Goal: Navigation & Orientation: Find specific page/section

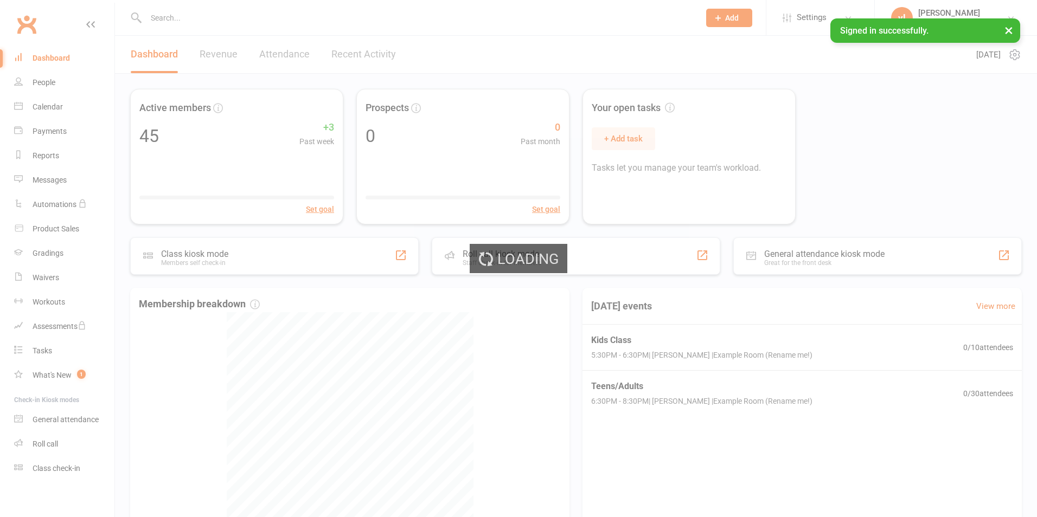
select select "25"
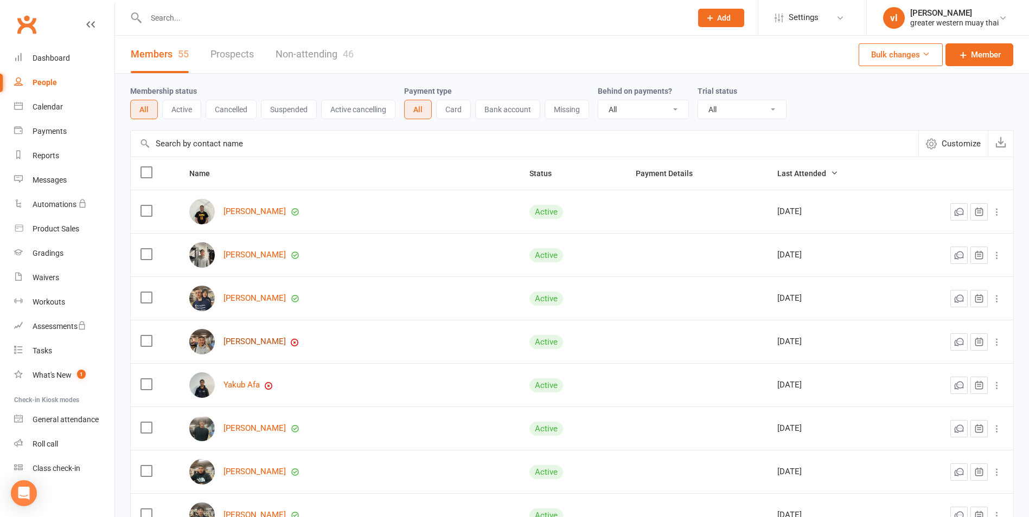
click at [254, 342] on link "[PERSON_NAME]" at bounding box center [254, 341] width 62 height 9
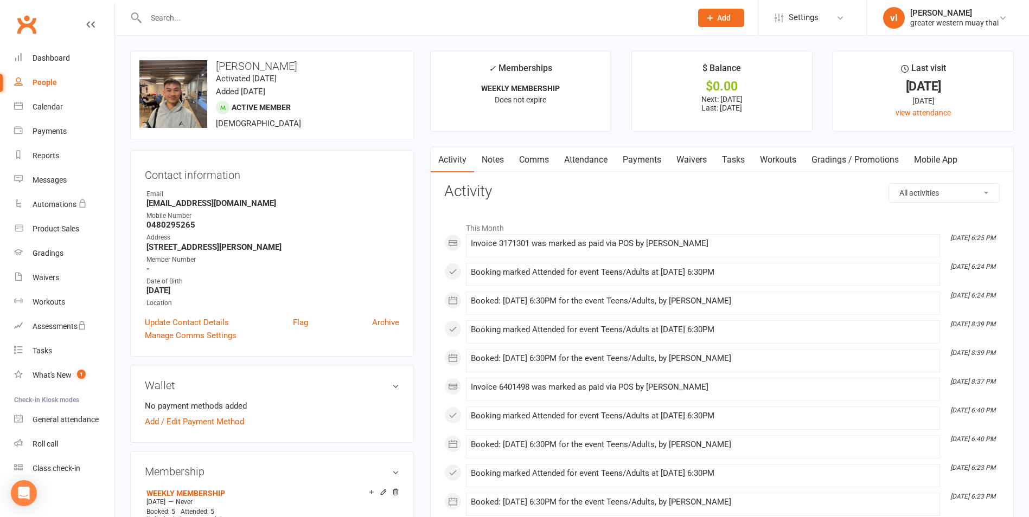
click at [640, 157] on link "Payments" at bounding box center [642, 159] width 54 height 25
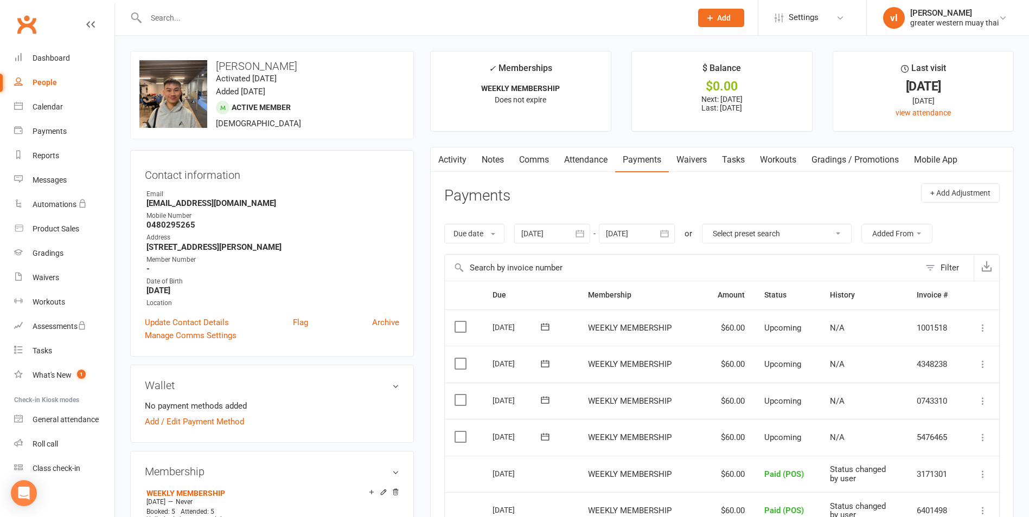
click at [47, 86] on div "People" at bounding box center [45, 82] width 24 height 9
select select "25"
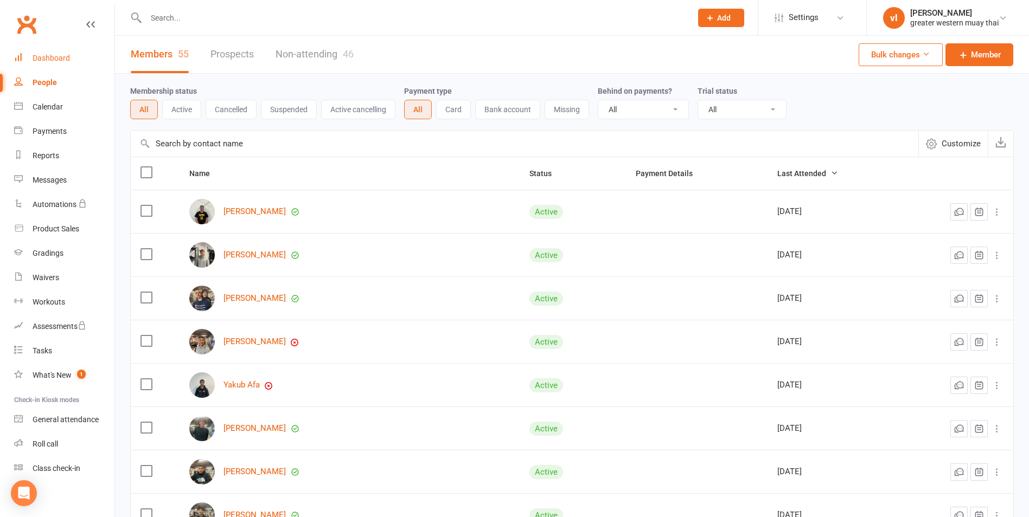
click at [64, 56] on div "Dashboard" at bounding box center [51, 58] width 37 height 9
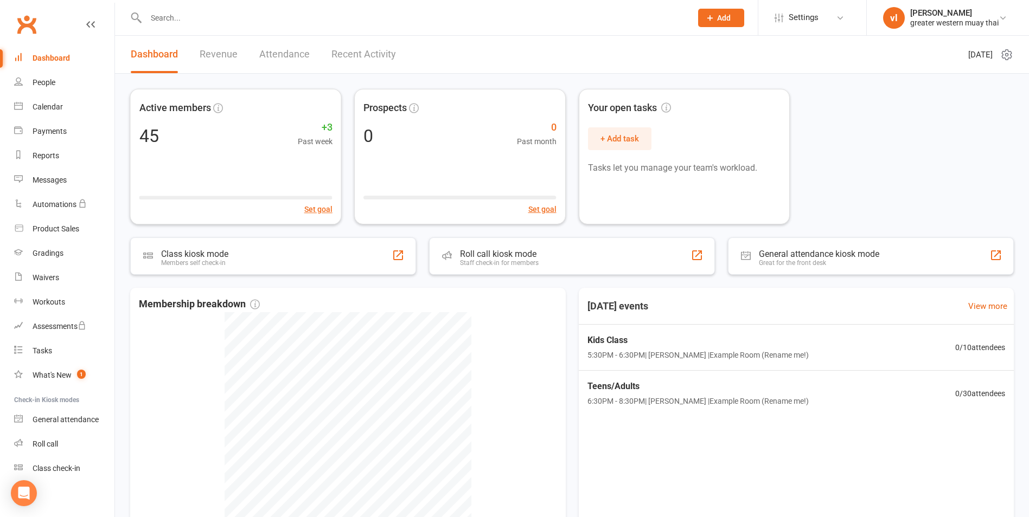
click at [216, 49] on link "Revenue" at bounding box center [219, 54] width 38 height 37
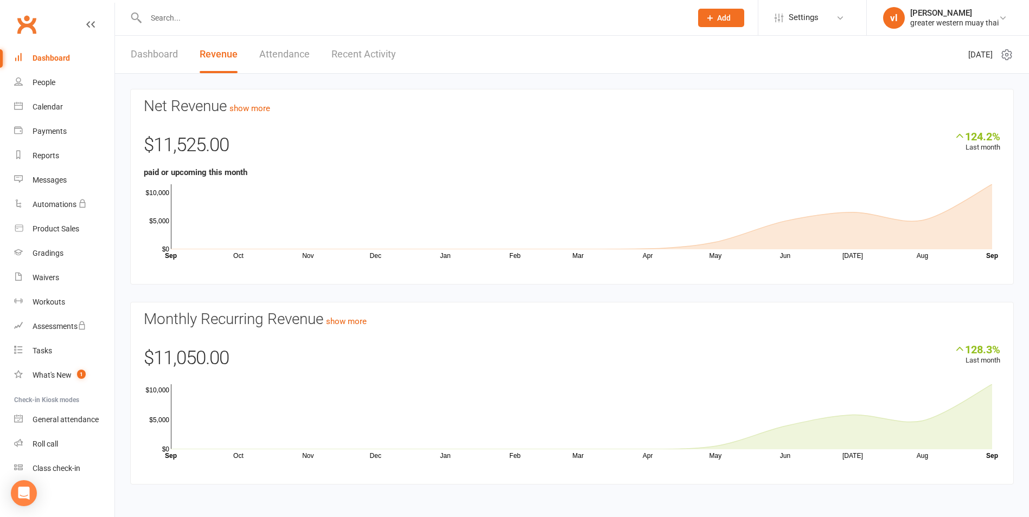
click at [172, 55] on link "Dashboard" at bounding box center [154, 54] width 47 height 37
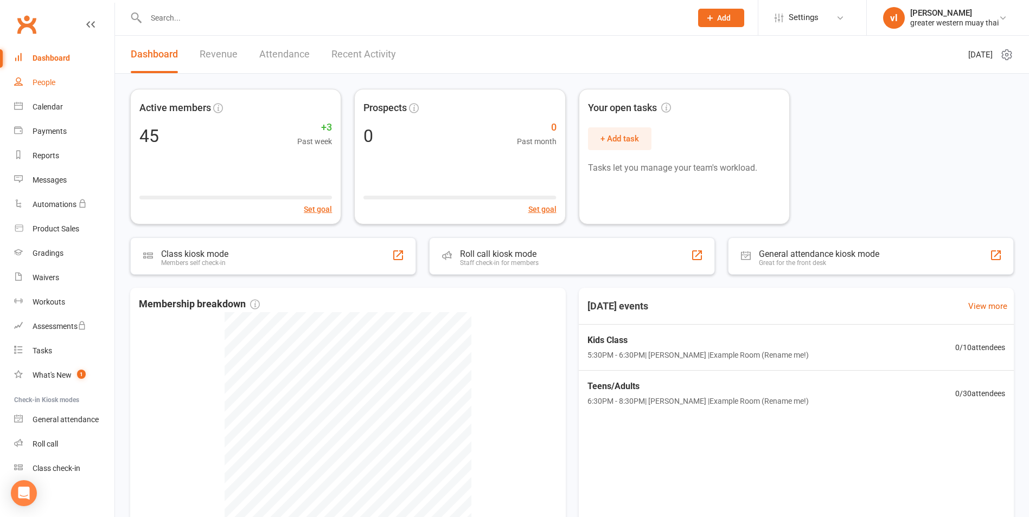
click at [34, 85] on div "People" at bounding box center [44, 82] width 23 height 9
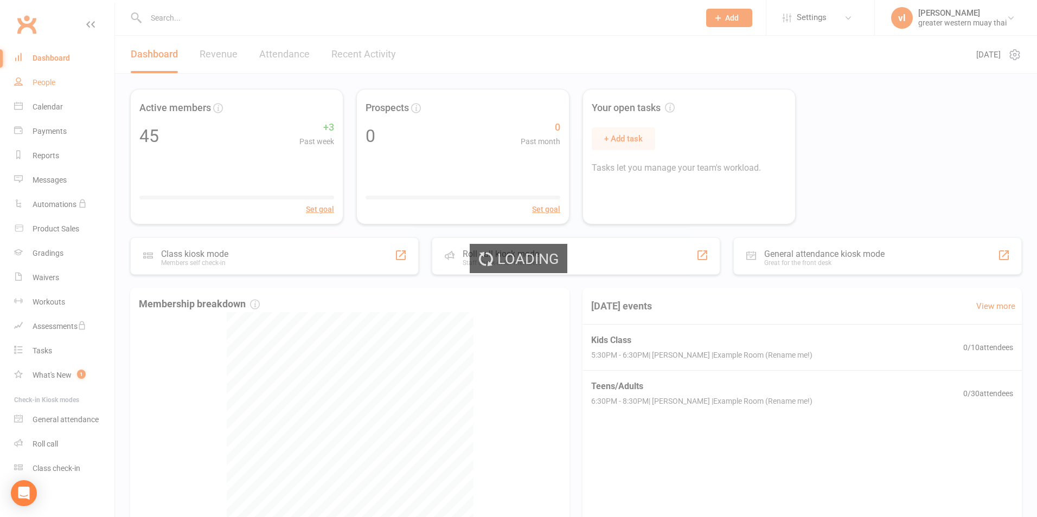
select select "25"
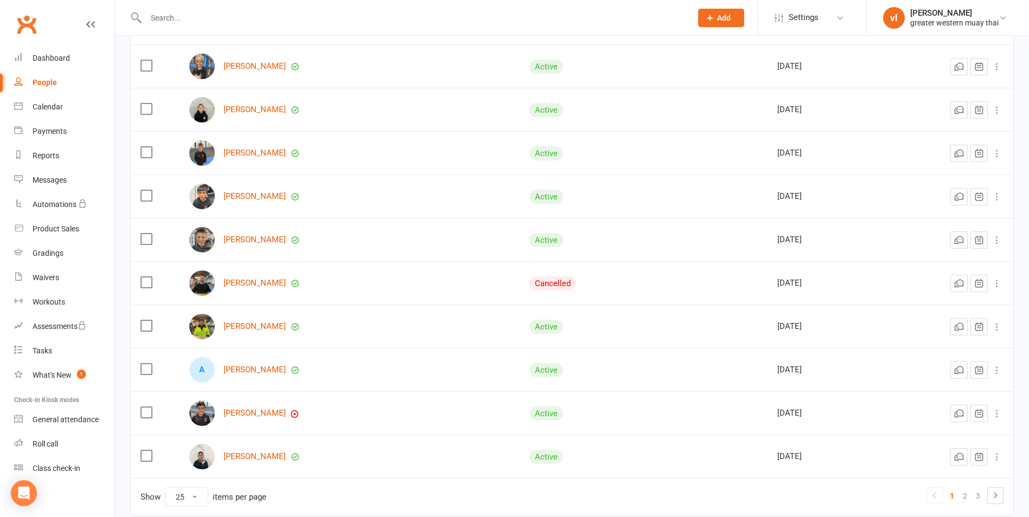
scroll to position [853, 0]
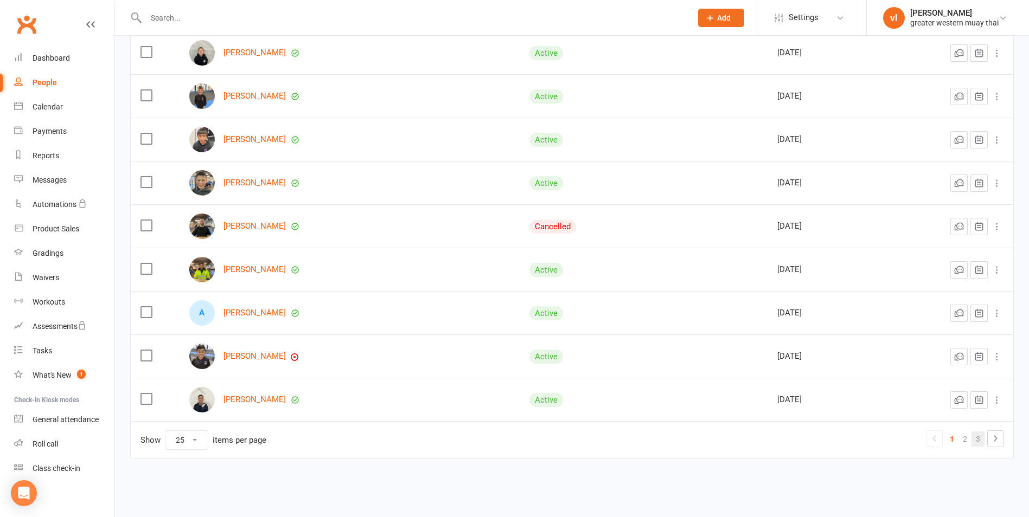
click at [980, 440] on link "3" at bounding box center [977, 439] width 13 height 15
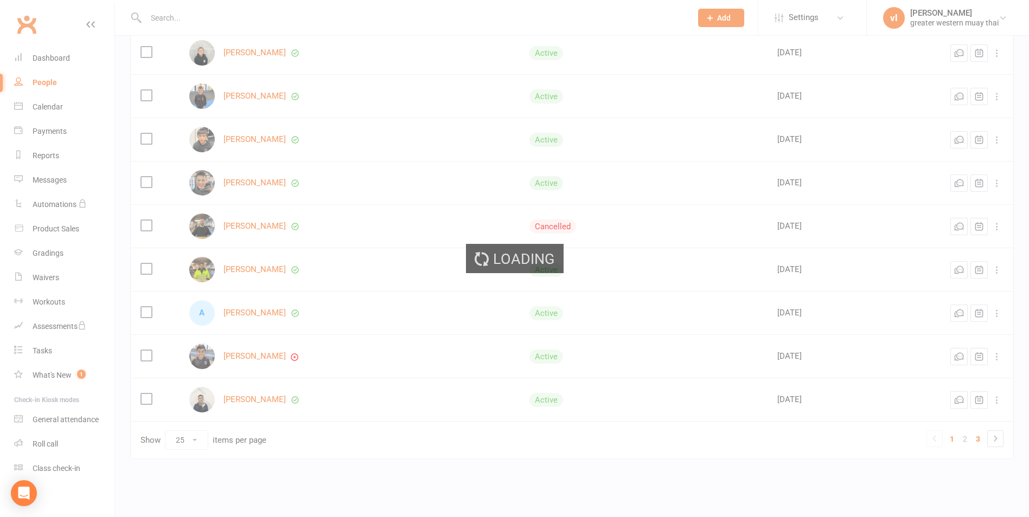
scroll to position [0, 0]
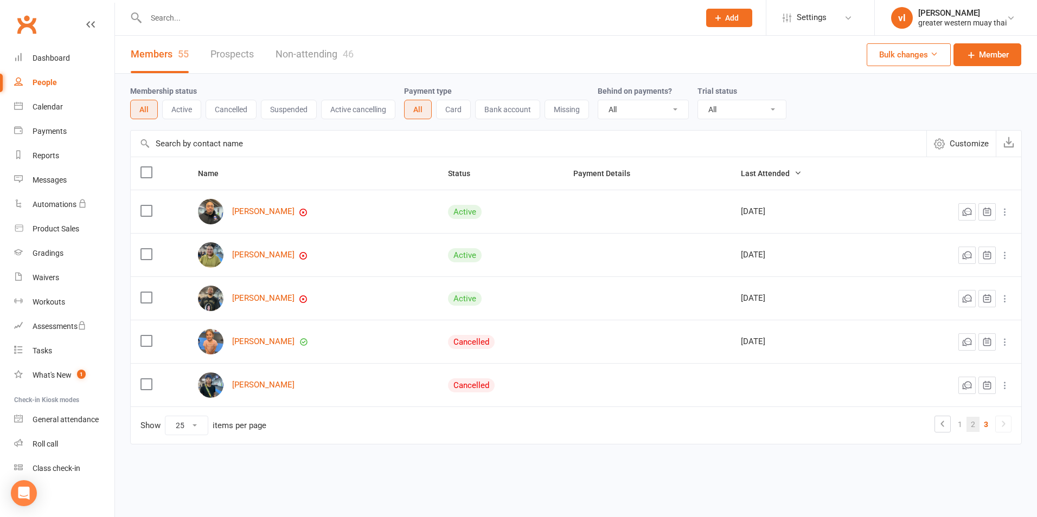
click at [977, 428] on link "2" at bounding box center [972, 424] width 13 height 15
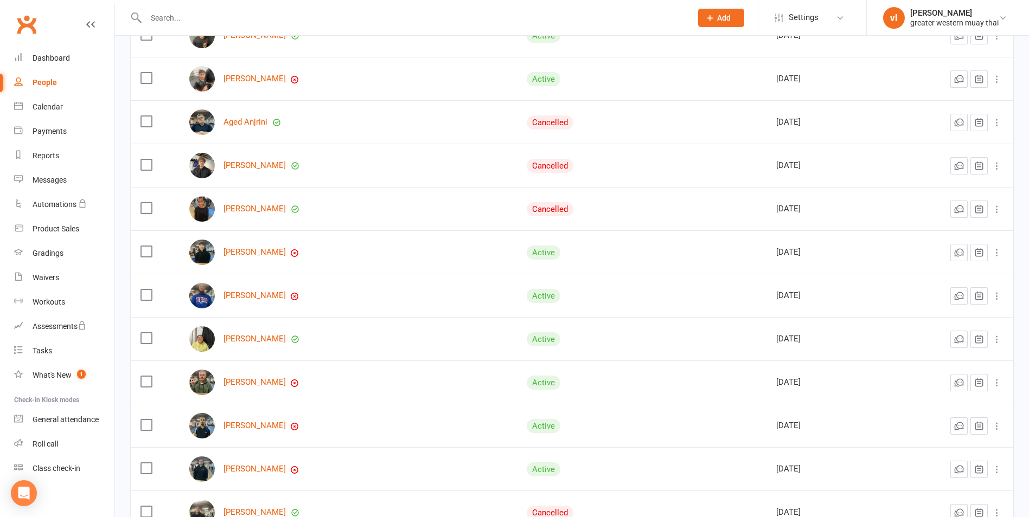
scroll to position [759, 0]
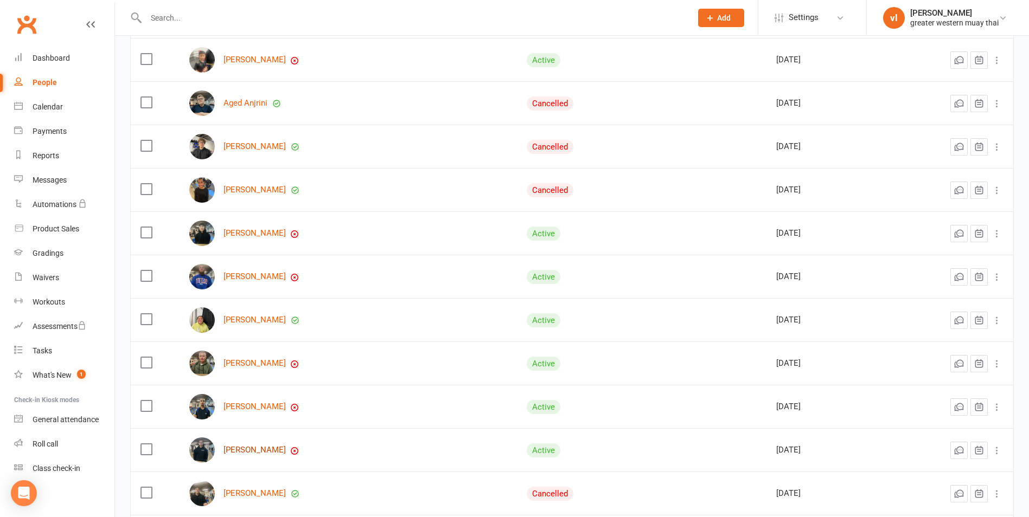
click at [252, 453] on link "[PERSON_NAME]" at bounding box center [254, 450] width 62 height 9
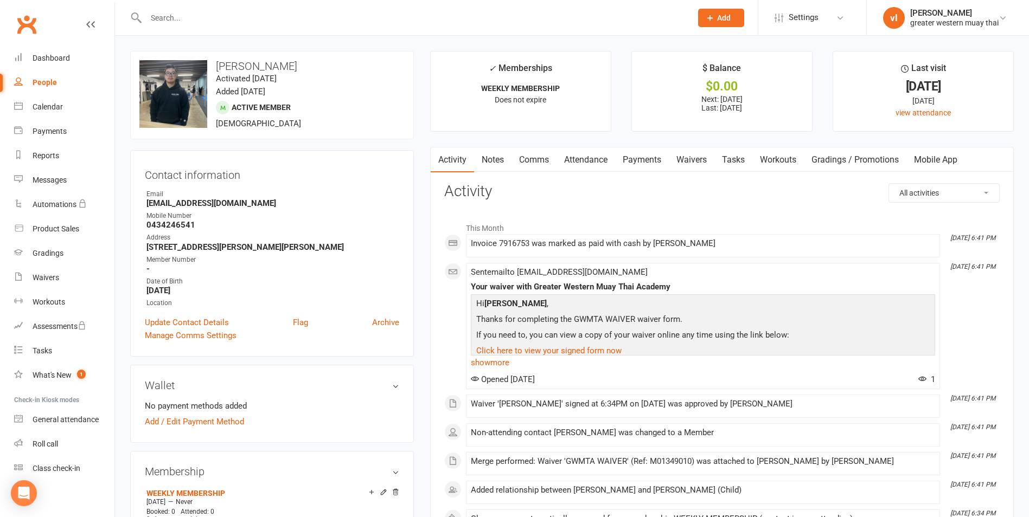
click at [634, 164] on link "Payments" at bounding box center [642, 159] width 54 height 25
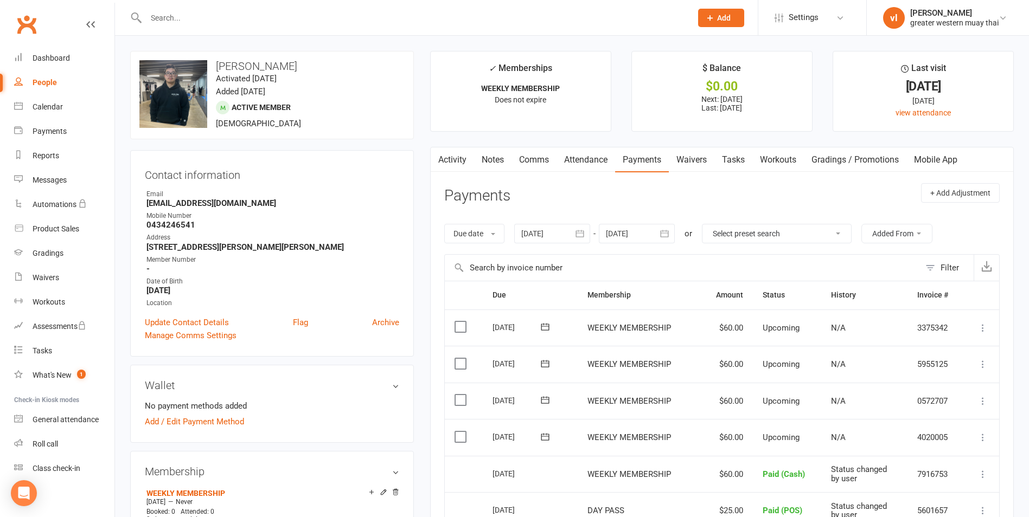
click at [439, 162] on icon "button" at bounding box center [437, 157] width 6 height 10
click at [457, 153] on link "Activity" at bounding box center [451, 159] width 43 height 25
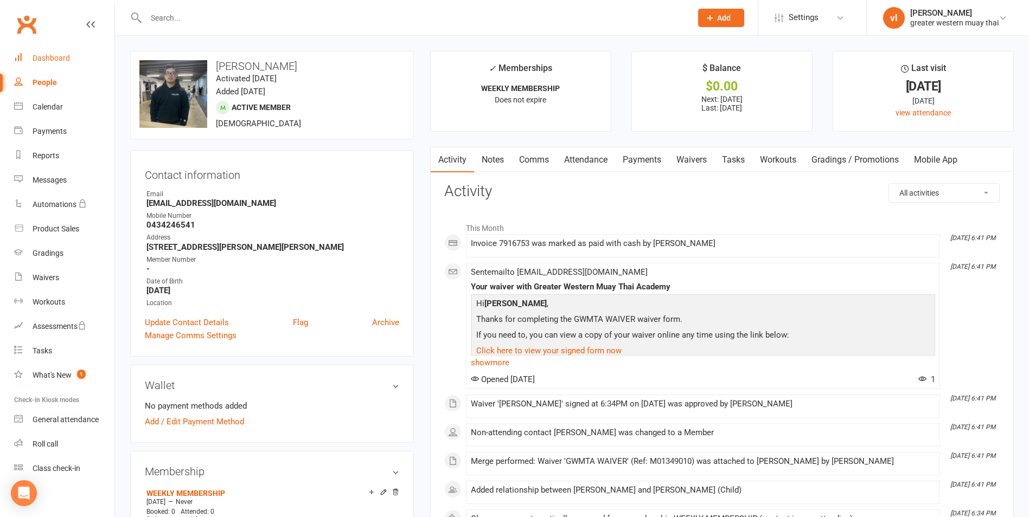
click at [57, 65] on link "Dashboard" at bounding box center [64, 58] width 100 height 24
